Goal: Book appointment/travel/reservation

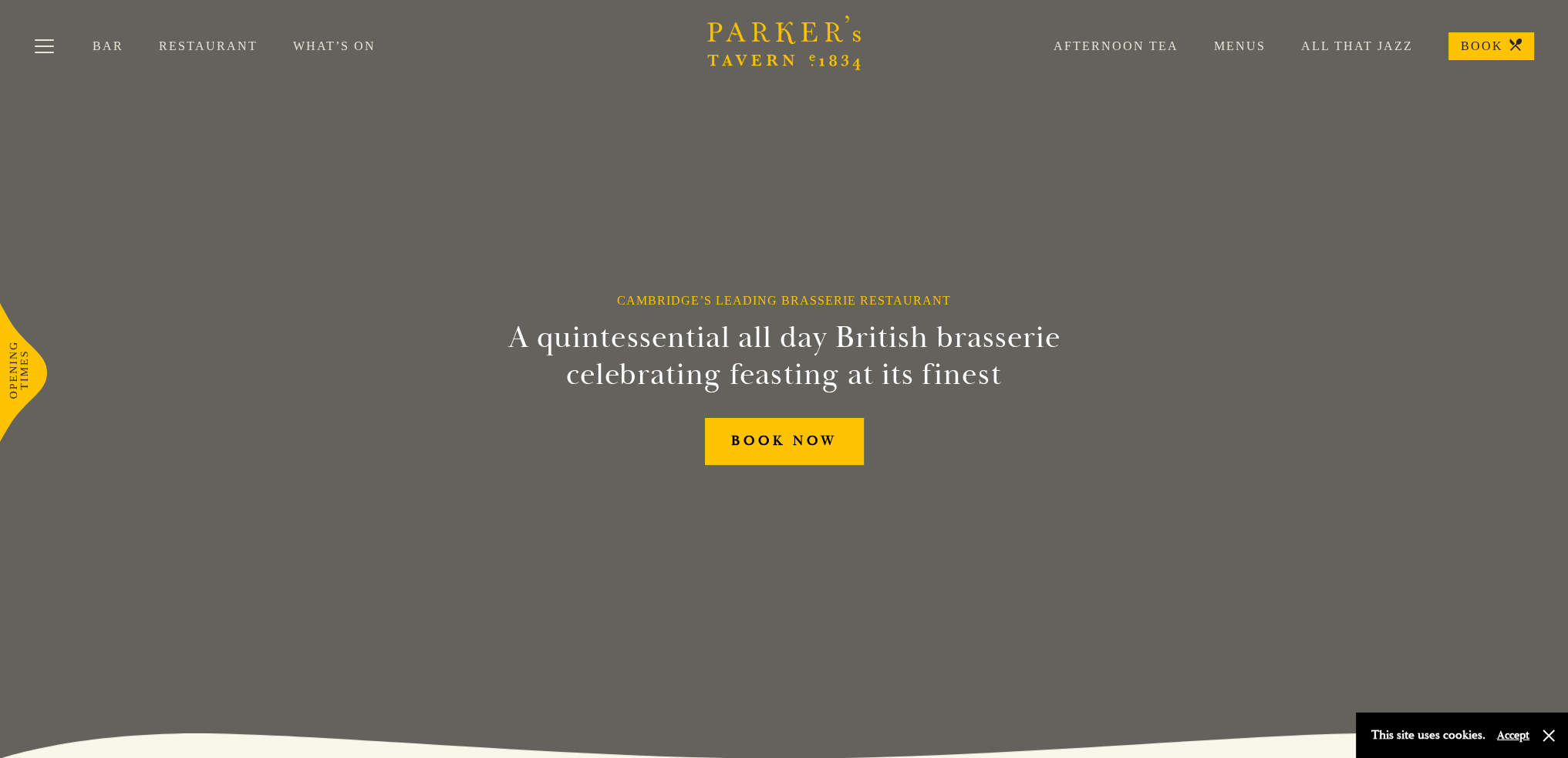
click at [1478, 50] on link "BOOK" at bounding box center [1492, 46] width 86 height 28
click at [244, 42] on link "Restaurant" at bounding box center [226, 46] width 134 height 15
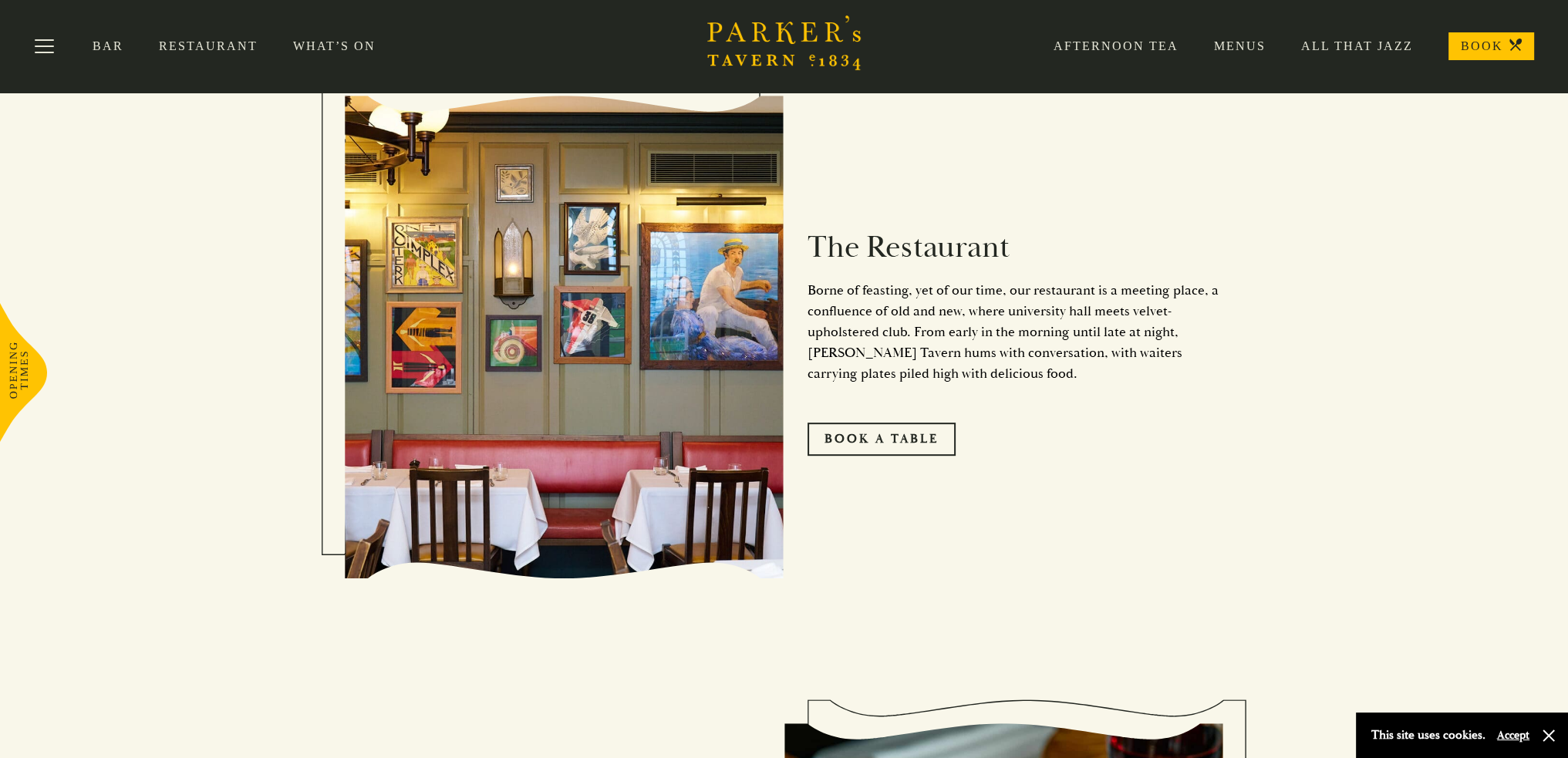
scroll to position [138, 0]
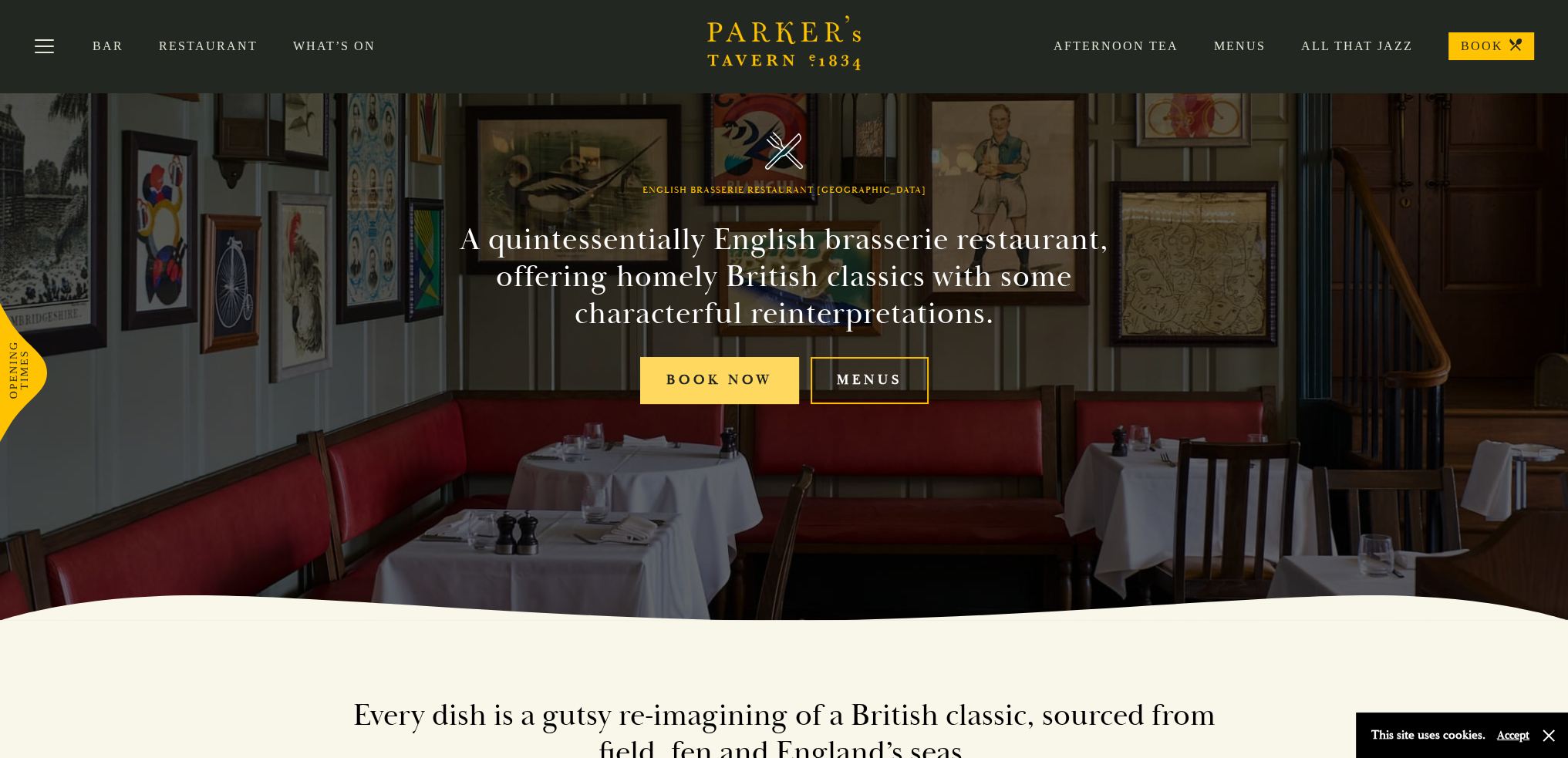
click at [728, 391] on link "Book Now" at bounding box center [719, 381] width 159 height 47
click at [42, 48] on button "Toggle navigation" at bounding box center [45, 49] width 66 height 66
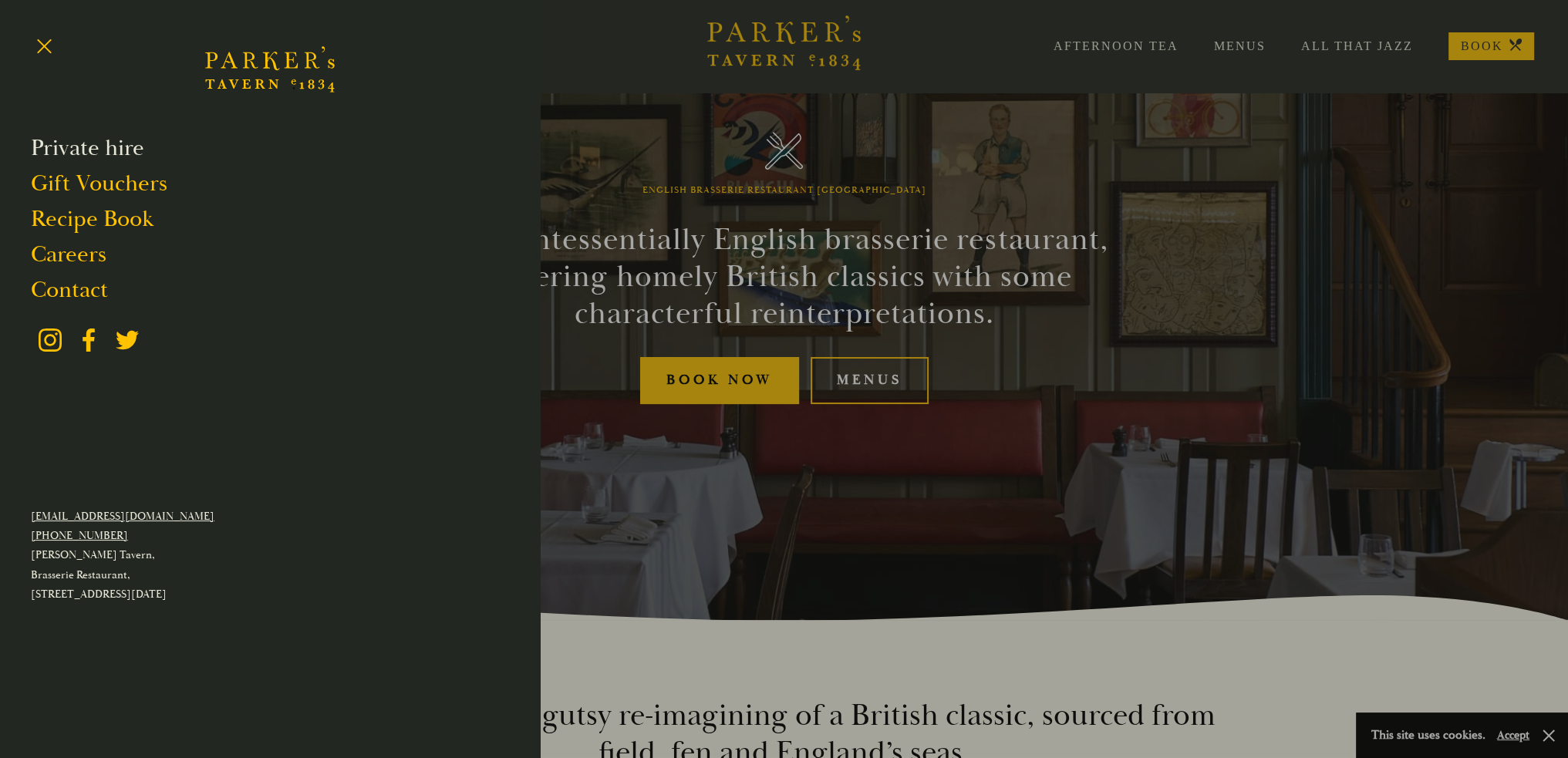
click at [90, 145] on link "Private hire" at bounding box center [87, 148] width 113 height 29
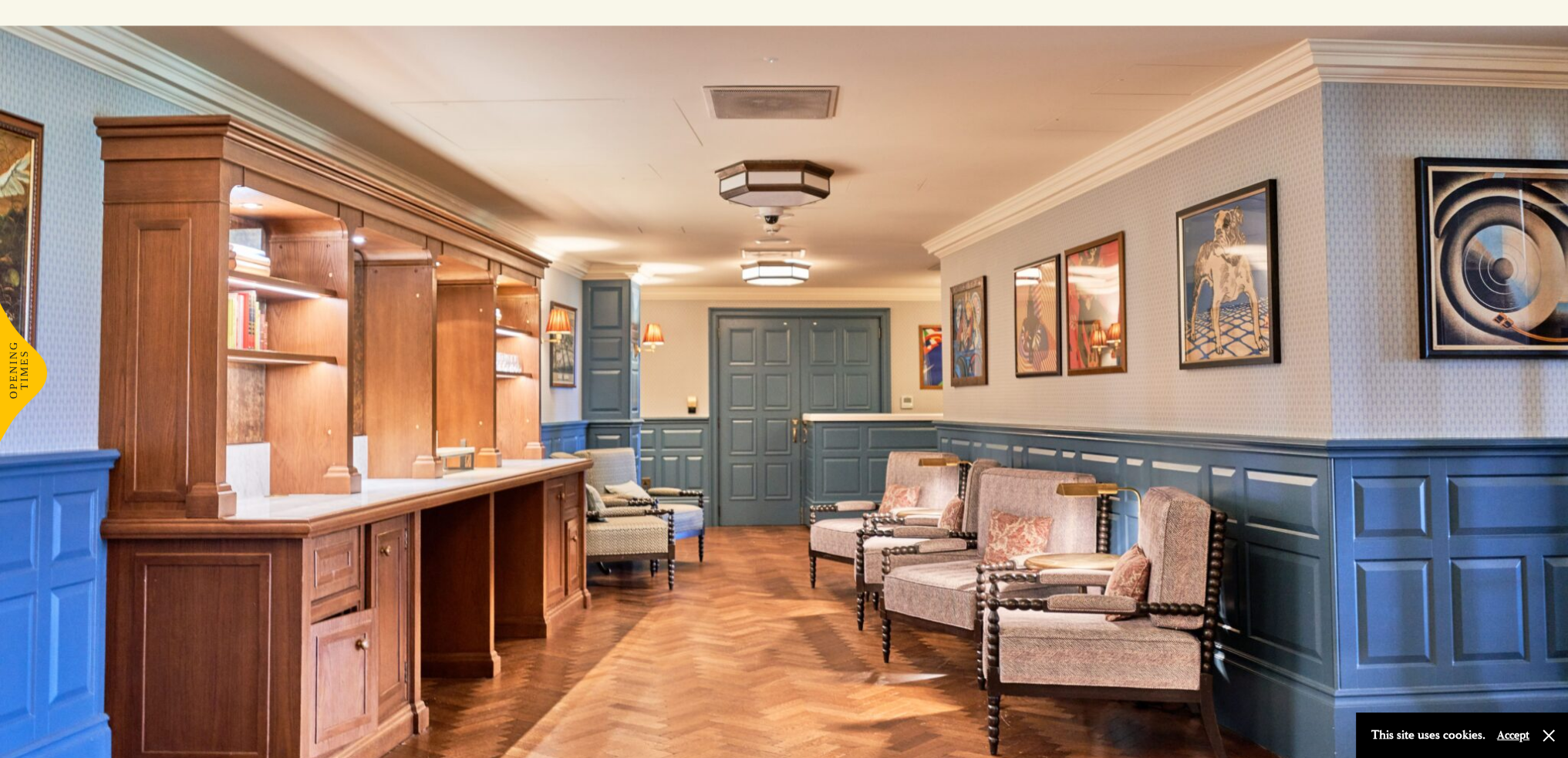
scroll to position [3988, 0]
